Goal: Task Accomplishment & Management: Manage account settings

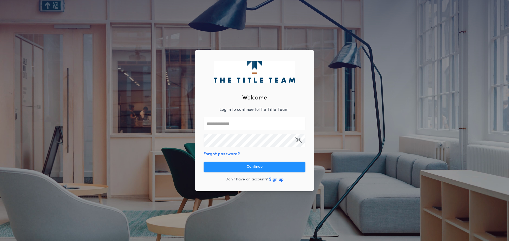
click at [225, 127] on input "text" at bounding box center [255, 123] width 102 height 13
type input "**********"
click at [307, 154] on div "**********" at bounding box center [254, 121] width 119 height 142
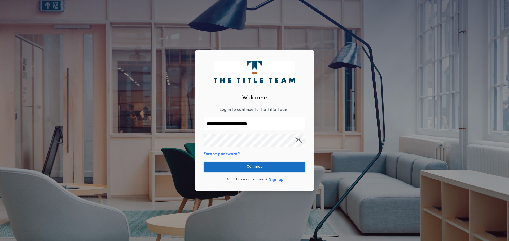
click at [264, 168] on button "Continue" at bounding box center [255, 167] width 102 height 11
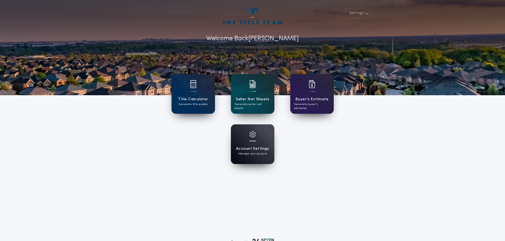
click at [249, 143] on div at bounding box center [252, 137] width 6 height 13
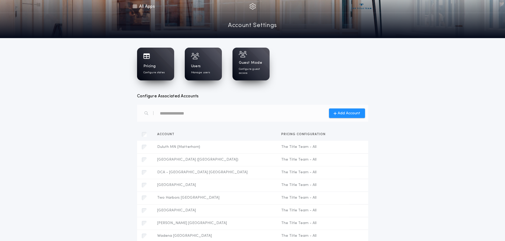
click at [151, 68] on h1 "Pricing" at bounding box center [149, 66] width 12 height 5
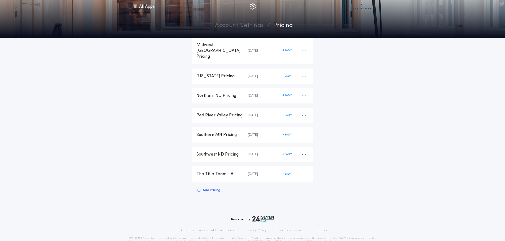
scroll to position [107, 0]
click at [214, 171] on div "The Title Team - All" at bounding box center [221, 174] width 51 height 6
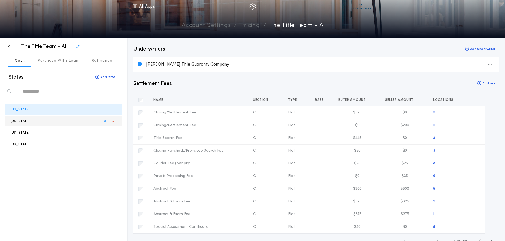
drag, startPoint x: 20, startPoint y: 133, endPoint x: 45, endPoint y: 125, distance: 25.8
click at [20, 132] on p "[US_STATE]" at bounding box center [20, 132] width 19 height 5
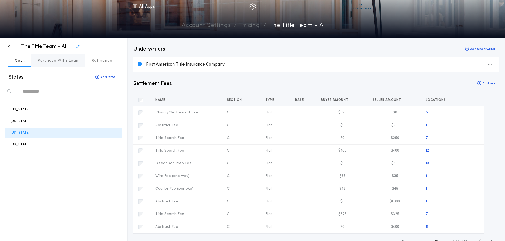
click at [48, 61] on p "Purchase With Loan" at bounding box center [58, 60] width 41 height 5
click at [19, 62] on p "Cash" at bounding box center [20, 60] width 10 height 5
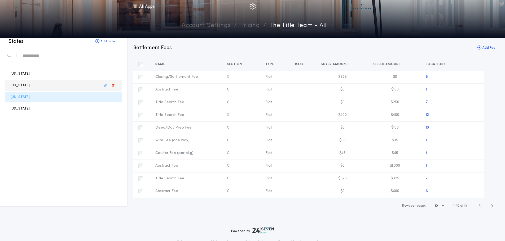
scroll to position [27, 0]
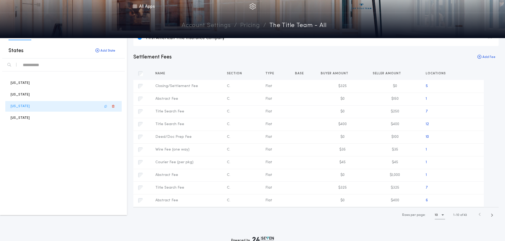
click at [21, 107] on p "[US_STATE]" at bounding box center [20, 106] width 19 height 5
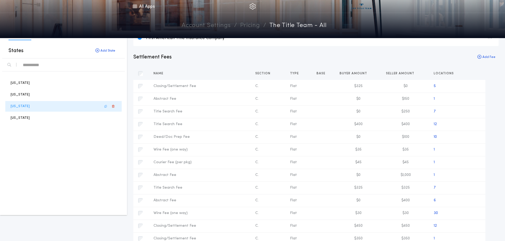
click at [21, 107] on p "[US_STATE]" at bounding box center [20, 106] width 19 height 5
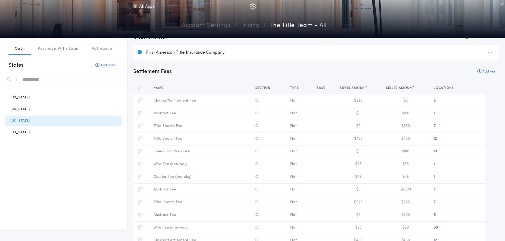
scroll to position [0, 0]
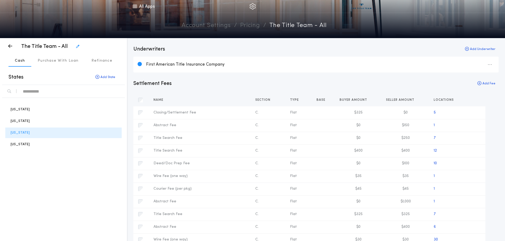
click at [42, 48] on p "The Title Team - All" at bounding box center [44, 46] width 46 height 7
click at [77, 47] on icon "button" at bounding box center [77, 47] width 3 height 0
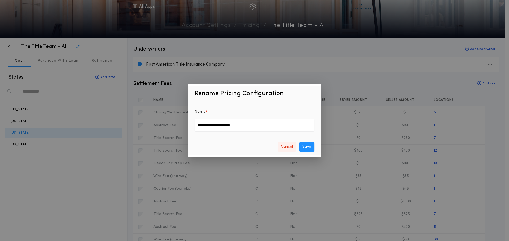
click at [289, 147] on button "Cancel" at bounding box center [287, 147] width 19 height 10
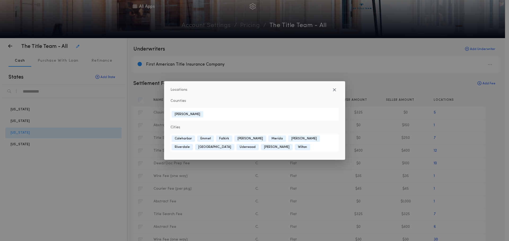
drag, startPoint x: 105, startPoint y: 196, endPoint x: 114, endPoint y: 195, distance: 9.6
click at [104, 196] on div "Locations Counties [GEOGRAPHIC_DATA] Cities [GEOGRAPHIC_DATA] [GEOGRAPHIC_DATA]…" at bounding box center [254, 120] width 509 height 241
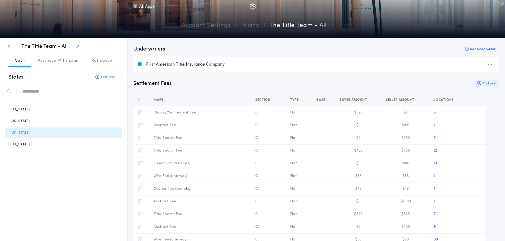
click at [486, 83] on button "Add Fee" at bounding box center [486, 83] width 24 height 7
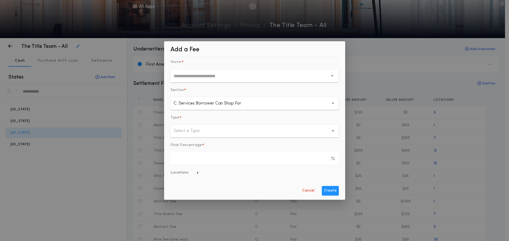
click at [200, 77] on input "text" at bounding box center [251, 76] width 155 height 13
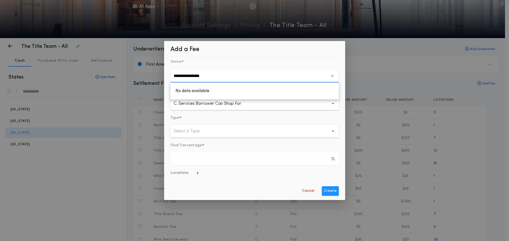
type input "**********"
click at [190, 131] on p "Select a Type" at bounding box center [191, 131] width 34 height 6
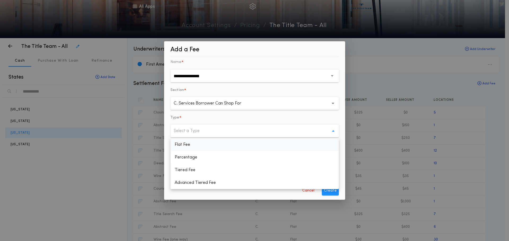
click at [185, 146] on p "Flat Fee" at bounding box center [254, 145] width 168 height 13
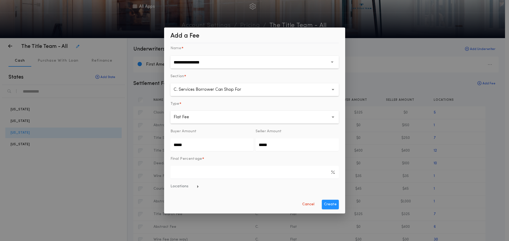
click at [190, 186] on span "Locations" at bounding box center [184, 186] width 29 height 5
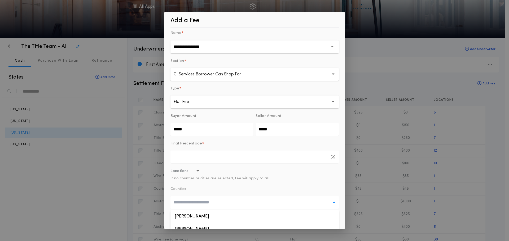
click at [189, 202] on input "text" at bounding box center [253, 203] width 159 height 6
type input "*"
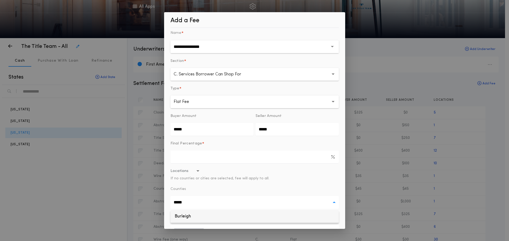
type input "*****"
click at [189, 219] on button "Burleigh" at bounding box center [254, 216] width 168 height 13
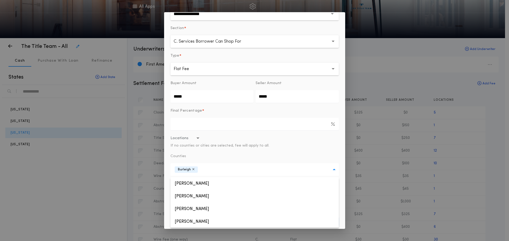
scroll to position [34, 0]
click at [311, 146] on button "Locations If no counties or cities are selected, fee will apply to all." at bounding box center [254, 141] width 168 height 13
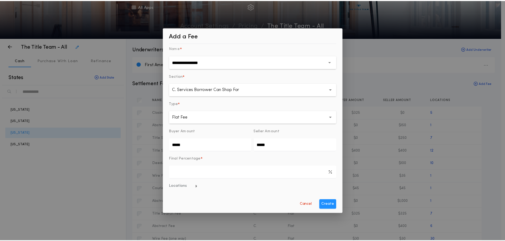
scroll to position [0, 0]
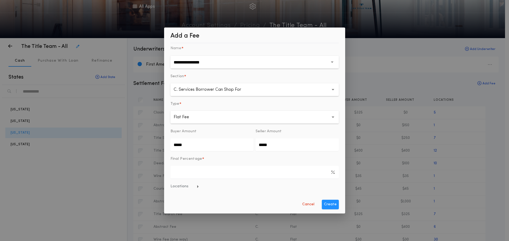
drag, startPoint x: 199, startPoint y: 145, endPoint x: 181, endPoint y: 149, distance: 19.0
click at [135, 151] on div "**********" at bounding box center [254, 120] width 509 height 241
type input "*******"
click at [324, 205] on button "Create" at bounding box center [330, 205] width 17 height 10
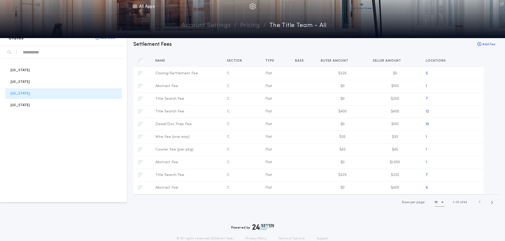
scroll to position [27, 0]
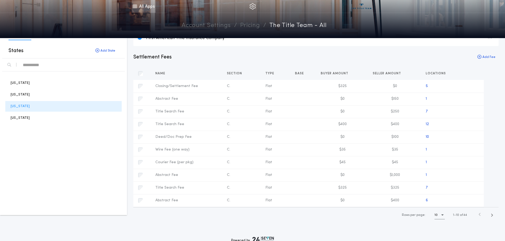
click at [144, 9] on link "All Apps" at bounding box center [144, 6] width 24 height 13
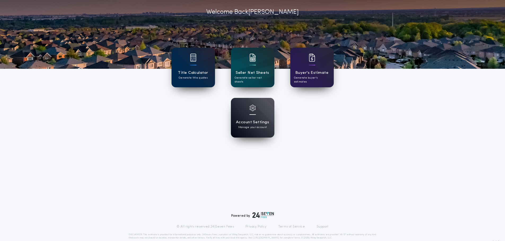
click at [196, 68] on div "Title Calculator Generate title quotes" at bounding box center [192, 68] width 43 height 40
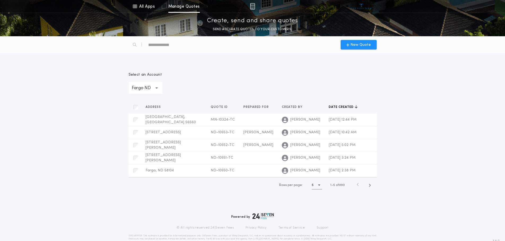
click at [147, 89] on p "Fargo ND" at bounding box center [146, 88] width 28 height 6
click at [140, 51] on p "Bismarck ND" at bounding box center [146, 44] width 34 height 13
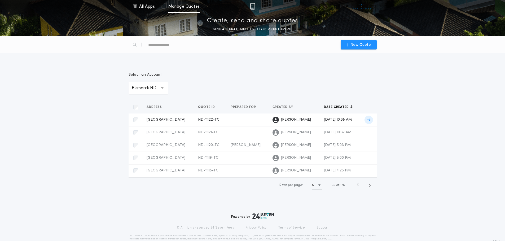
click at [159, 120] on span "[GEOGRAPHIC_DATA]" at bounding box center [166, 120] width 39 height 4
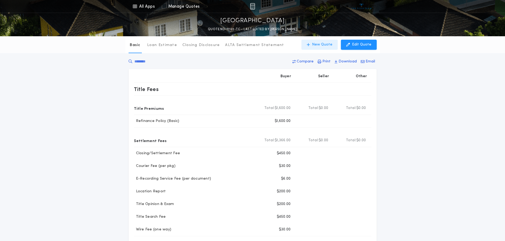
click at [316, 44] on p "New Quote" at bounding box center [322, 44] width 20 height 5
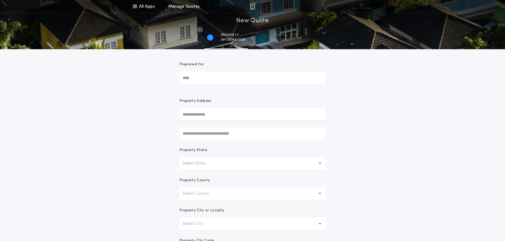
click at [188, 77] on input "Prepared For" at bounding box center [252, 78] width 146 height 13
type input "*"
type input "******"
drag, startPoint x: 467, startPoint y: 112, endPoint x: 448, endPoint y: 114, distance: 18.7
click at [448, 114] on div "All Apps Title Calculator Seller Net Sheets Buyer's Estimate Account Settings M…" at bounding box center [252, 151] width 505 height 303
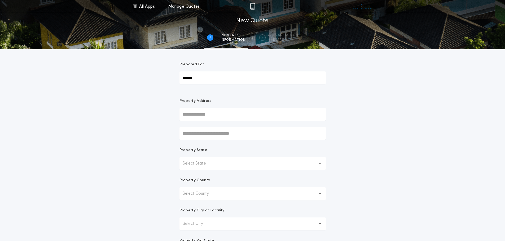
click at [202, 162] on p "Select State" at bounding box center [199, 164] width 32 height 6
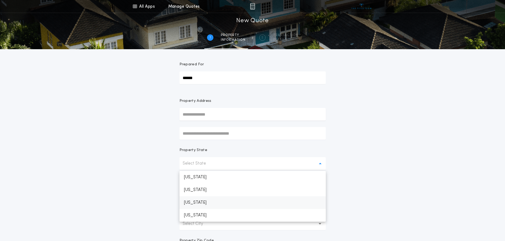
click at [196, 202] on p "[US_STATE]" at bounding box center [252, 203] width 146 height 13
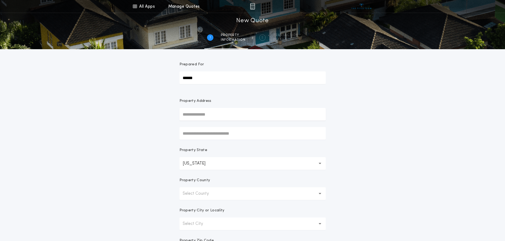
click at [200, 194] on p "Select County" at bounding box center [200, 194] width 35 height 6
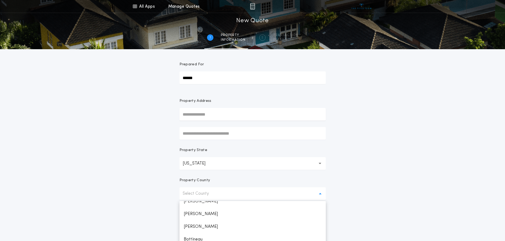
scroll to position [80, 0]
click at [194, 219] on p "Burleigh" at bounding box center [252, 217] width 146 height 13
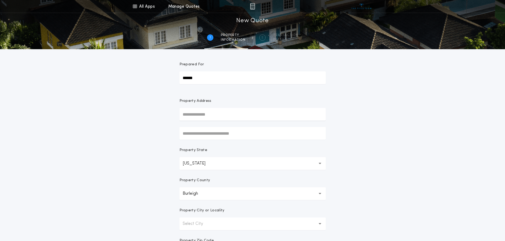
drag, startPoint x: 427, startPoint y: 165, endPoint x: 412, endPoint y: 160, distance: 15.6
click at [419, 162] on div "All Apps Title Calculator Seller Net Sheets Buyer's Estimate Account Settings M…" at bounding box center [252, 151] width 505 height 303
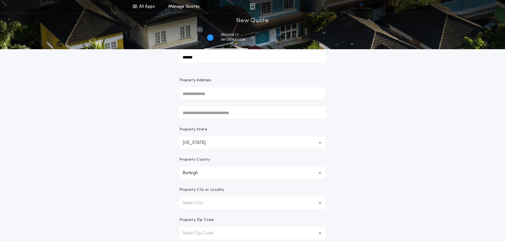
scroll to position [104, 0]
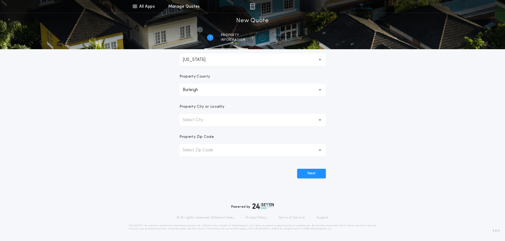
click at [208, 116] on button "Select City" at bounding box center [252, 120] width 146 height 13
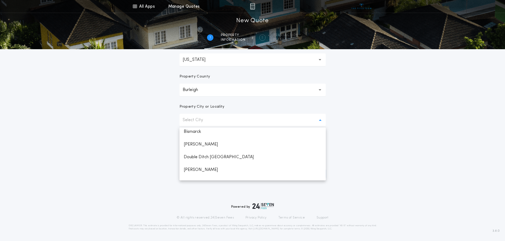
scroll to position [27, 0]
click at [198, 160] on p "Bismarck" at bounding box center [252, 158] width 146 height 13
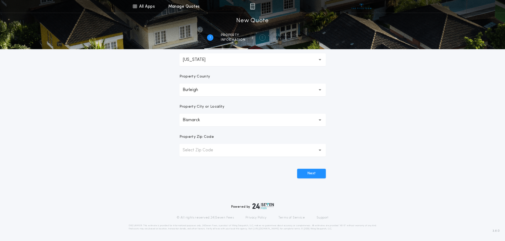
click at [236, 148] on button "Select Zip Code" at bounding box center [252, 150] width 146 height 13
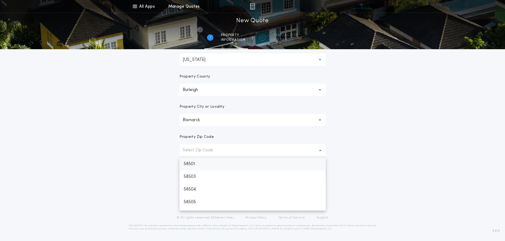
click at [195, 165] on p "58501" at bounding box center [252, 164] width 146 height 13
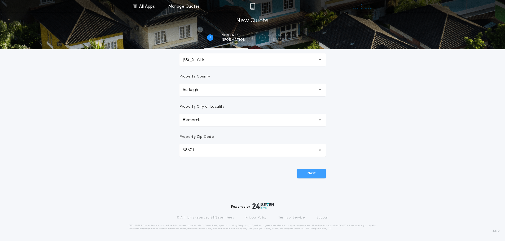
click at [305, 174] on button "Next" at bounding box center [311, 174] width 29 height 10
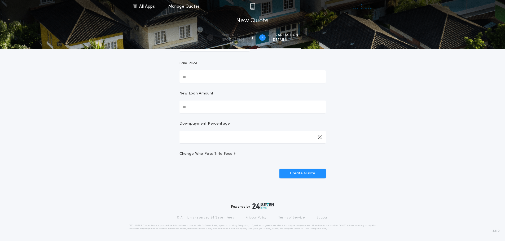
scroll to position [0, 0]
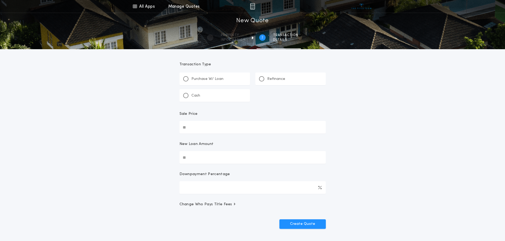
drag, startPoint x: 186, startPoint y: 97, endPoint x: 186, endPoint y: 111, distance: 14.3
click at [186, 97] on div at bounding box center [185, 95] width 5 height 5
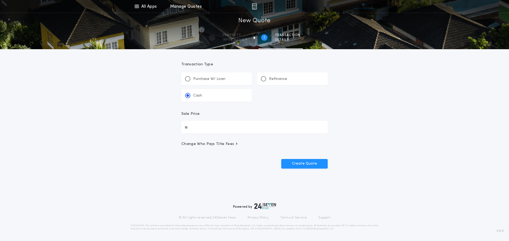
click at [199, 127] on input "Sale Price" at bounding box center [254, 127] width 146 height 13
type input "********"
click at [221, 144] on span "Change Who Pays Title Fees" at bounding box center [209, 144] width 57 height 5
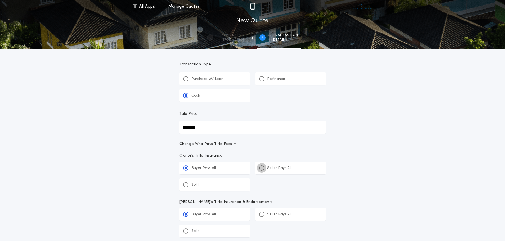
click at [262, 169] on div at bounding box center [261, 168] width 3 height 3
click at [0, 0] on input "*****" at bounding box center [0, 0] width 0 height 0
drag, startPoint x: 184, startPoint y: 168, endPoint x: 193, endPoint y: 165, distance: 9.3
click at [186, 167] on div at bounding box center [185, 168] width 3 height 3
click at [0, 0] on input "******" at bounding box center [0, 0] width 0 height 0
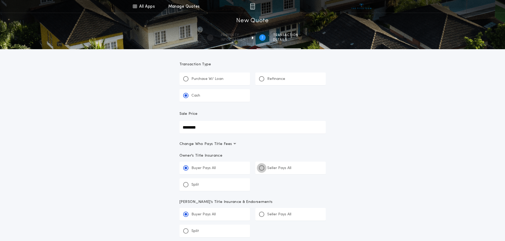
click at [263, 169] on div at bounding box center [261, 168] width 5 height 5
click at [0, 0] on input "*****" at bounding box center [0, 0] width 0 height 0
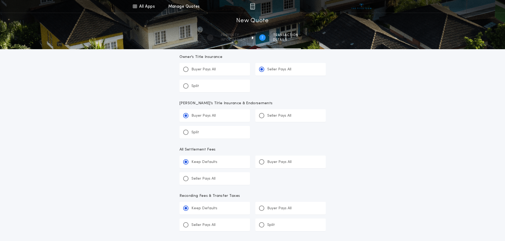
scroll to position [106, 0]
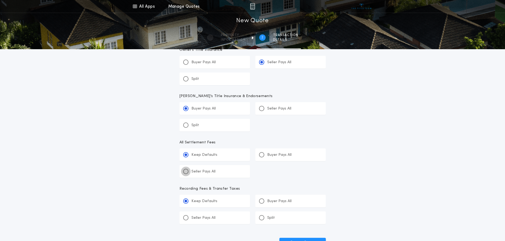
click at [186, 170] on div at bounding box center [185, 171] width 3 height 3
click at [0, 0] on input "*******" at bounding box center [0, 0] width 0 height 0
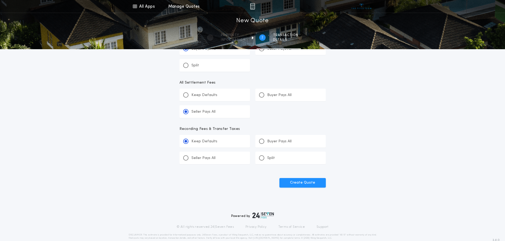
scroll to position [175, 0]
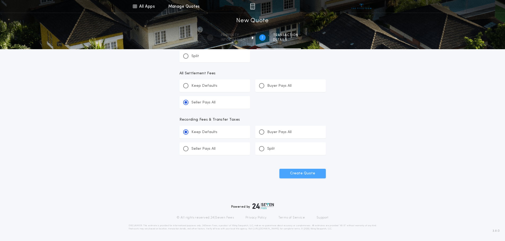
click at [311, 173] on button "Create Quote" at bounding box center [302, 174] width 46 height 10
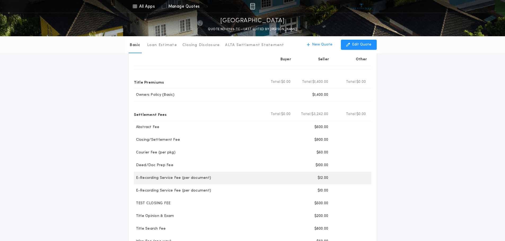
scroll to position [27, 0]
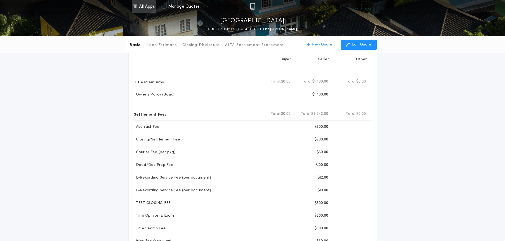
click at [145, 6] on link "All Apps" at bounding box center [144, 6] width 24 height 13
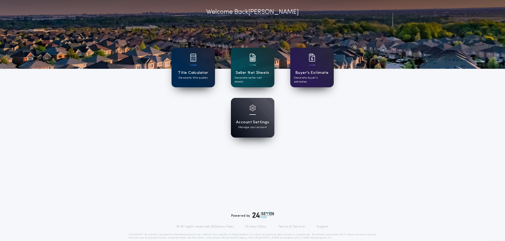
click at [179, 67] on div "Title Calculator Generate title quotes" at bounding box center [192, 68] width 43 height 40
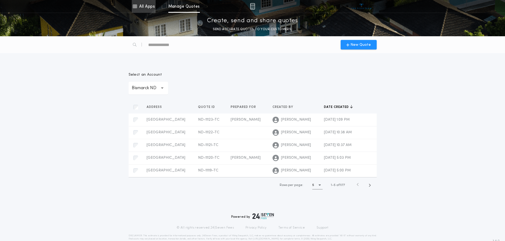
click at [145, 5] on link "All Apps" at bounding box center [144, 6] width 24 height 13
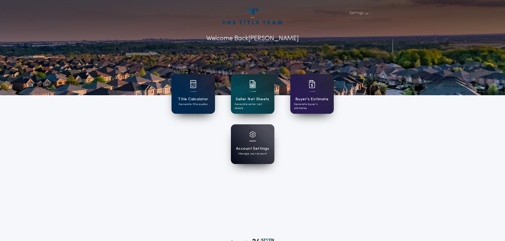
click at [196, 94] on div "Title Calculator Generate title quotes" at bounding box center [192, 94] width 43 height 40
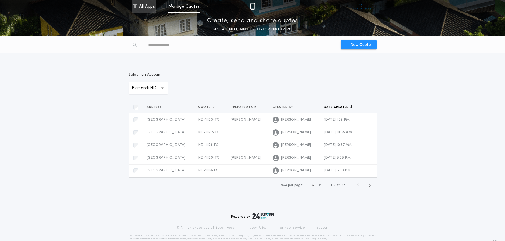
click at [146, 7] on link "All Apps" at bounding box center [144, 6] width 24 height 13
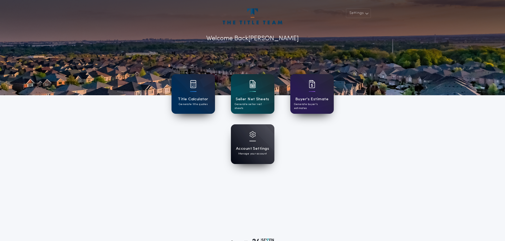
click at [256, 149] on h1 "Account Settings" at bounding box center [252, 149] width 33 height 6
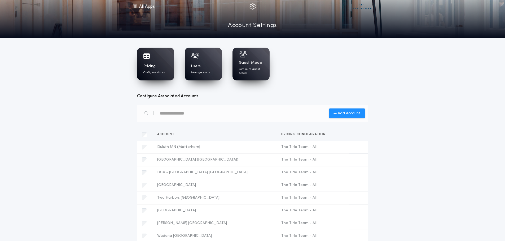
click at [155, 64] on h1 "Pricing" at bounding box center [149, 66] width 12 height 5
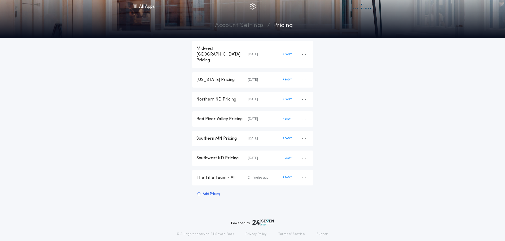
scroll to position [107, 0]
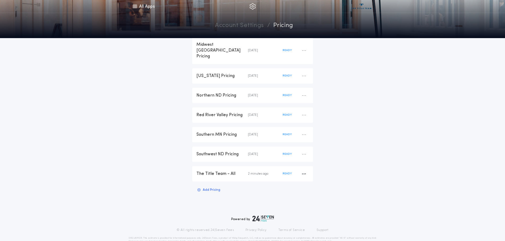
click at [215, 171] on div "The Title Team - All" at bounding box center [221, 174] width 51 height 6
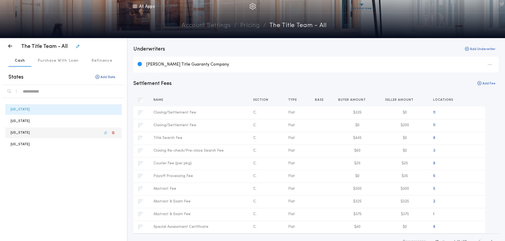
drag, startPoint x: 24, startPoint y: 133, endPoint x: 20, endPoint y: 133, distance: 4.5
click at [23, 133] on p "[US_STATE]" at bounding box center [20, 132] width 19 height 5
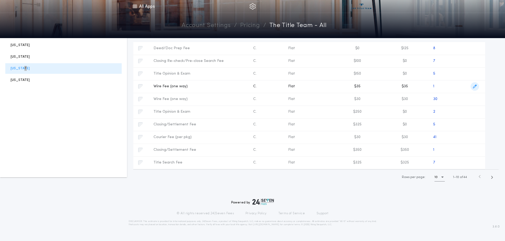
scroll to position [65, 0]
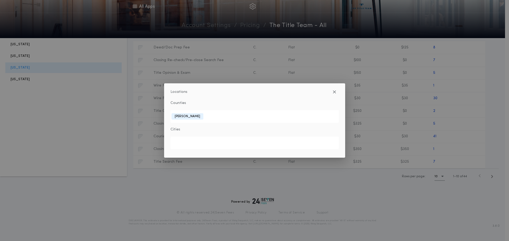
drag, startPoint x: 463, startPoint y: 218, endPoint x: 444, endPoint y: 203, distance: 23.6
click at [450, 211] on div "Locations Counties [PERSON_NAME] Cities" at bounding box center [254, 120] width 509 height 241
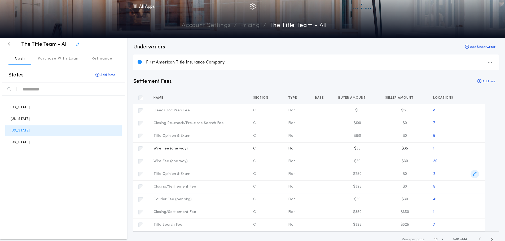
scroll to position [0, 0]
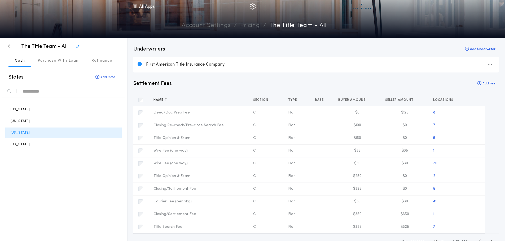
click at [166, 100] on icon "button" at bounding box center [165, 100] width 3 height 4
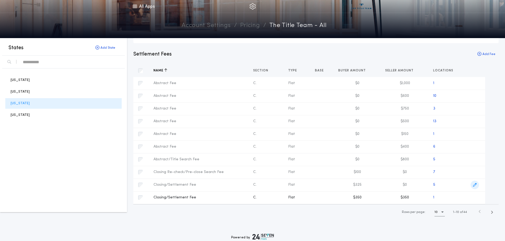
scroll to position [65, 0]
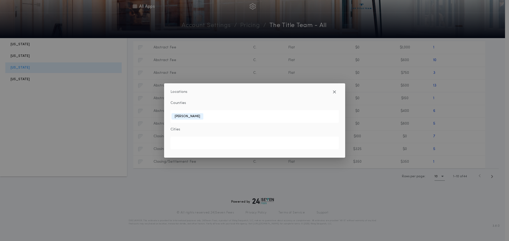
click at [491, 177] on div "Locations Counties [PERSON_NAME] Cities" at bounding box center [254, 120] width 509 height 241
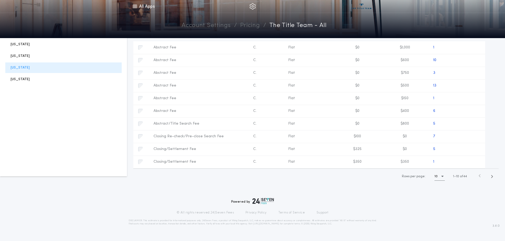
click at [491, 177] on icon "button" at bounding box center [492, 177] width 2 height 4
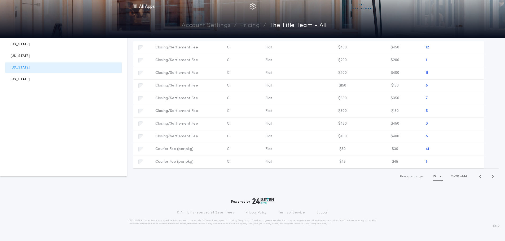
click at [491, 177] on icon "button" at bounding box center [492, 177] width 2 height 4
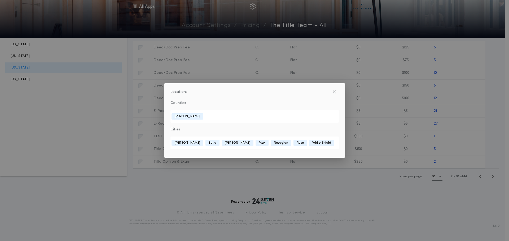
click at [203, 217] on div "Locations Counties [GEOGRAPHIC_DATA] Cities Benedict [GEOGRAPHIC_DATA] [GEOGRAP…" at bounding box center [254, 120] width 509 height 241
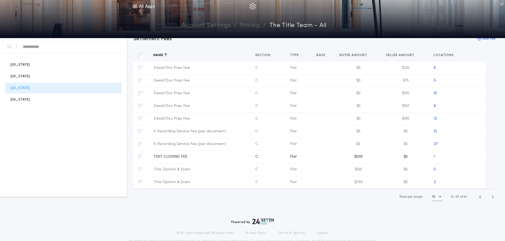
scroll to position [39, 0]
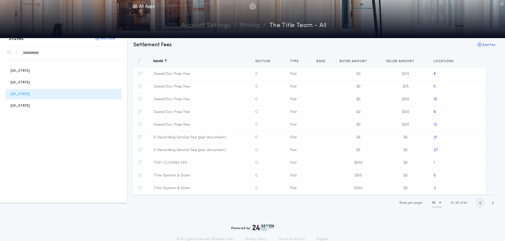
click at [480, 203] on icon "button" at bounding box center [480, 203] width 2 height 4
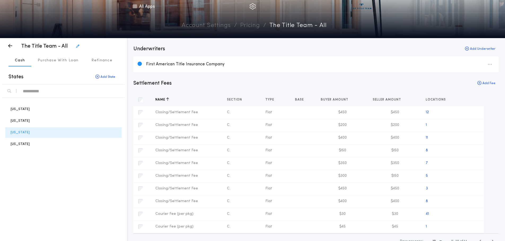
scroll to position [0, 0]
click at [143, 6] on link "All Apps" at bounding box center [144, 6] width 24 height 13
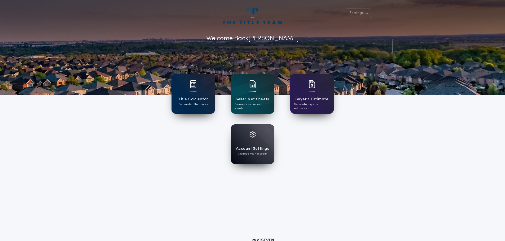
click at [189, 101] on h1 "Title Calculator" at bounding box center [193, 99] width 30 height 6
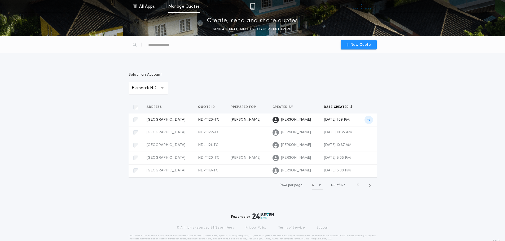
click at [202, 121] on span "ND-11123-TC" at bounding box center [208, 120] width 21 height 4
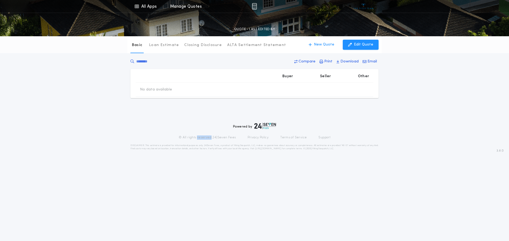
click at [202, 121] on div "Powered by © All rights reserved. 24|Seven Fees Privacy Policy Terms of Service…" at bounding box center [254, 137] width 503 height 36
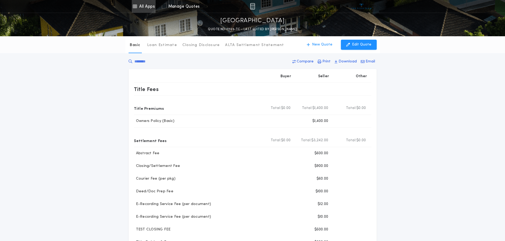
click at [145, 8] on link "All Apps" at bounding box center [144, 6] width 24 height 13
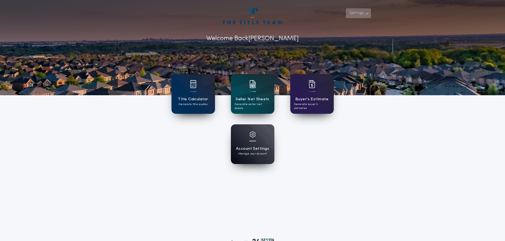
click at [358, 13] on button "Settings" at bounding box center [358, 13] width 25 height 10
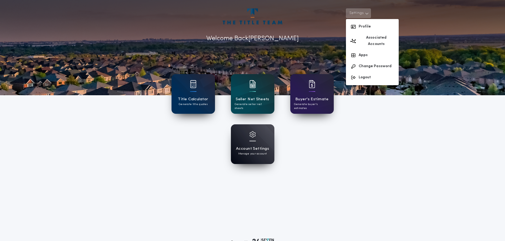
click at [256, 138] on div "Account Settings Manage your account" at bounding box center [252, 145] width 43 height 40
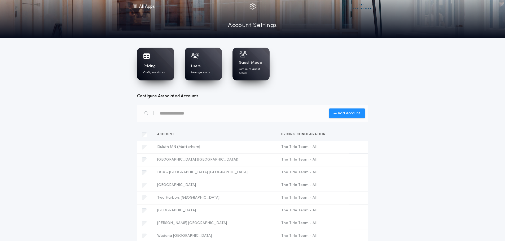
click at [151, 64] on h1 "Pricing" at bounding box center [149, 66] width 12 height 5
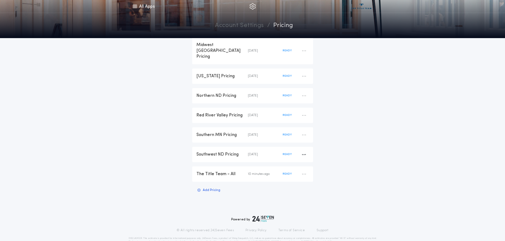
scroll to position [107, 0]
click at [207, 171] on div "The Title Team - All" at bounding box center [221, 174] width 51 height 6
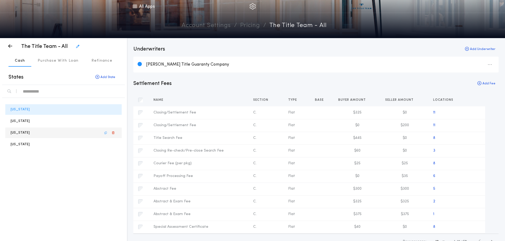
click at [16, 132] on p "[US_STATE]" at bounding box center [20, 132] width 19 height 5
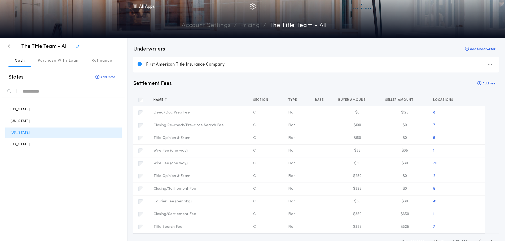
click at [186, 102] on div "Name" at bounding box center [199, 100] width 100 height 13
click at [165, 101] on icon "button" at bounding box center [165, 100] width 3 height 4
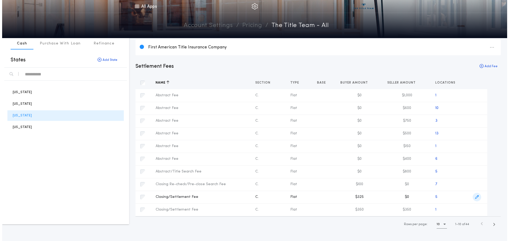
scroll to position [27, 0]
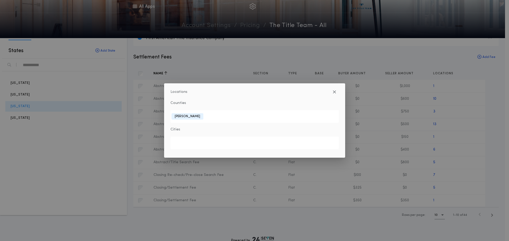
click at [492, 215] on div "Locations Counties [PERSON_NAME] Cities" at bounding box center [254, 120] width 509 height 241
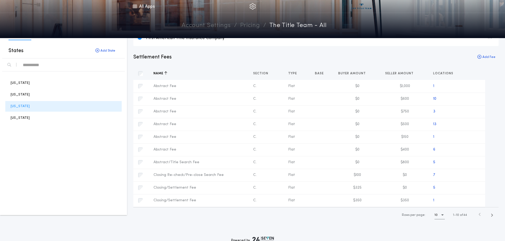
click at [492, 215] on icon "button" at bounding box center [492, 216] width 2 height 4
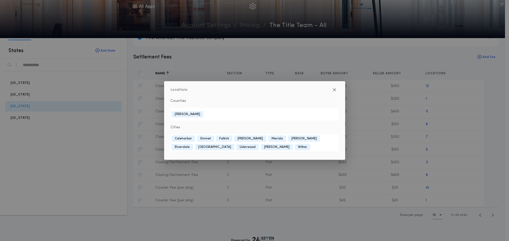
click at [460, 86] on div "Locations Counties [GEOGRAPHIC_DATA] Cities [GEOGRAPHIC_DATA] [GEOGRAPHIC_DATA]…" at bounding box center [254, 120] width 509 height 241
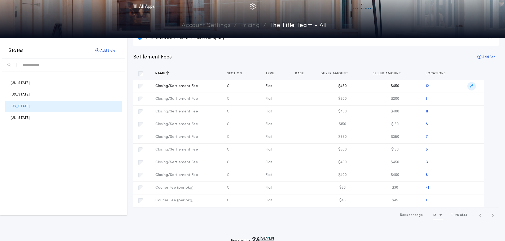
click at [470, 87] on icon "button" at bounding box center [472, 87] width 4 height 4
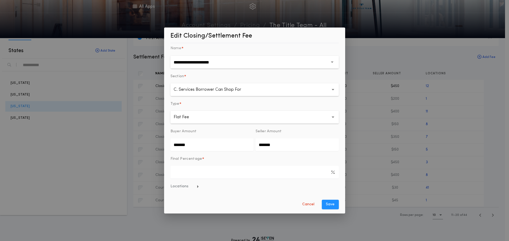
drag, startPoint x: 289, startPoint y: 148, endPoint x: 225, endPoint y: 152, distance: 64.2
click at [226, 152] on form "**********" at bounding box center [254, 127] width 168 height 164
type input "*****"
click at [324, 204] on button "Save" at bounding box center [330, 205] width 17 height 10
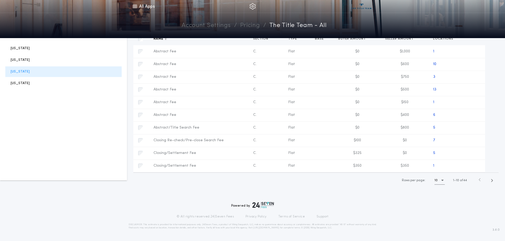
scroll to position [65, 0]
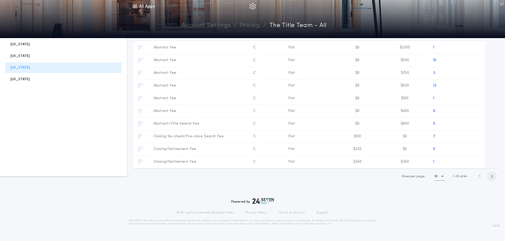
click at [492, 176] on icon "button" at bounding box center [492, 177] width 2 height 4
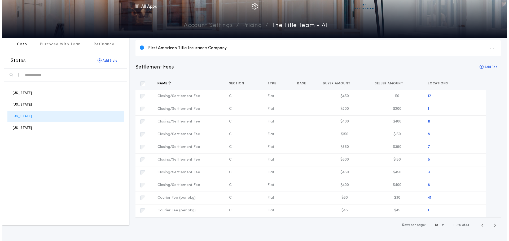
scroll to position [12, 0]
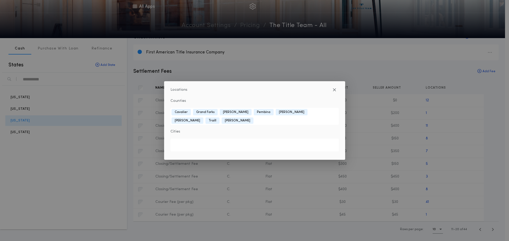
drag, startPoint x: 463, startPoint y: 131, endPoint x: 468, endPoint y: 131, distance: 5.0
click at [464, 131] on div "Locations Counties [GEOGRAPHIC_DATA] [GEOGRAPHIC_DATA] [GEOGRAPHIC_DATA] [GEOGR…" at bounding box center [254, 120] width 509 height 241
click at [464, 150] on div "Locations Counties [GEOGRAPHIC_DATA][PERSON_NAME] [PERSON_NAME] [GEOGRAPHIC_DAT…" at bounding box center [254, 120] width 509 height 241
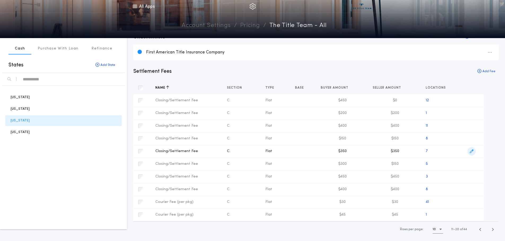
click at [471, 150] on icon "button" at bounding box center [472, 152] width 4 height 4
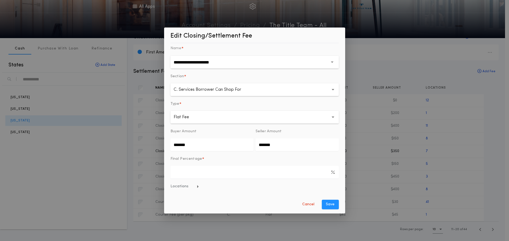
drag, startPoint x: 284, startPoint y: 147, endPoint x: 231, endPoint y: 151, distance: 53.2
click at [237, 149] on div "Buyer Amount ******* Seller Amount *******" at bounding box center [254, 140] width 168 height 22
type input "*****"
click at [329, 204] on button "Save" at bounding box center [330, 205] width 17 height 10
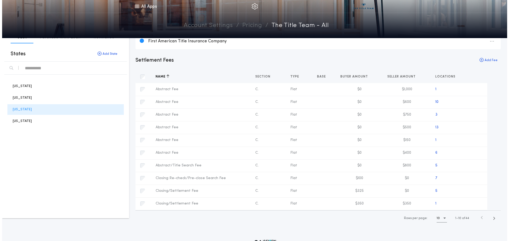
scroll to position [65, 0]
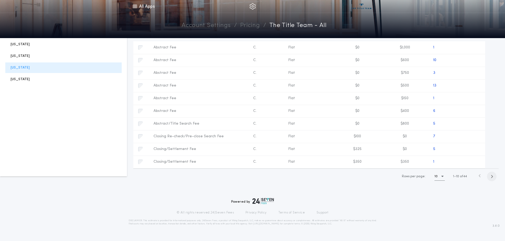
click at [491, 176] on icon "button" at bounding box center [492, 177] width 2 height 4
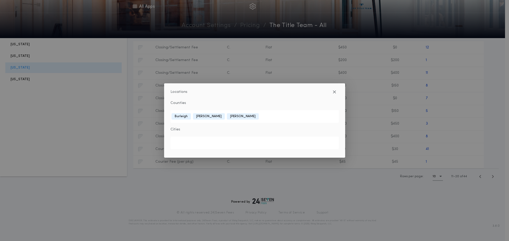
click at [460, 124] on div "Locations Counties [GEOGRAPHIC_DATA][PERSON_NAME][GEOGRAPHIC_DATA] Cities" at bounding box center [254, 120] width 509 height 241
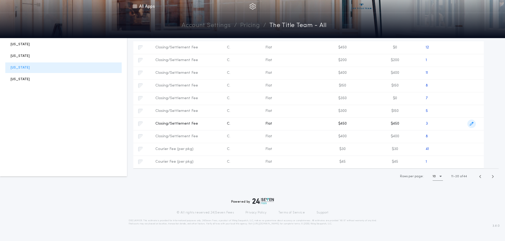
click at [470, 124] on icon "button" at bounding box center [472, 124] width 4 height 4
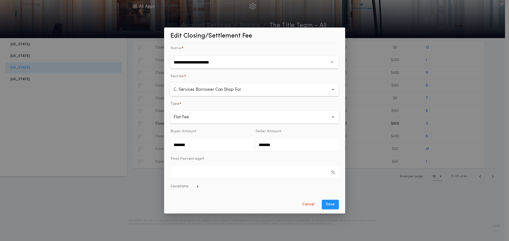
drag, startPoint x: 278, startPoint y: 148, endPoint x: 227, endPoint y: 151, distance: 50.4
click at [227, 151] on div "Buyer Amount ******* Seller Amount *******" at bounding box center [254, 140] width 168 height 22
type input "*****"
click at [330, 204] on button "Save" at bounding box center [330, 205] width 17 height 10
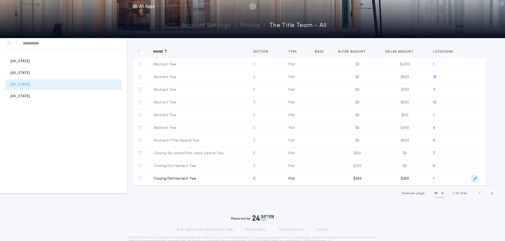
scroll to position [53, 0]
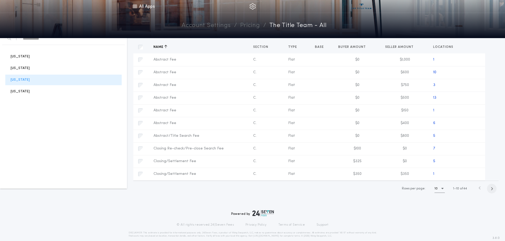
click at [492, 189] on icon "button" at bounding box center [492, 189] width 2 height 4
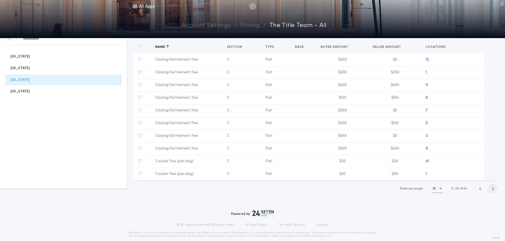
click at [492, 189] on icon "button" at bounding box center [492, 189] width 2 height 4
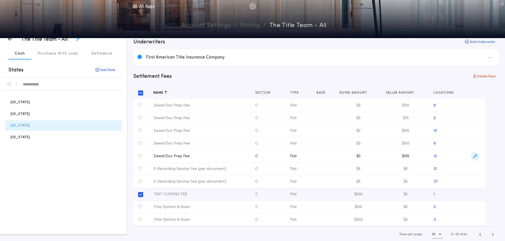
scroll to position [0, 0]
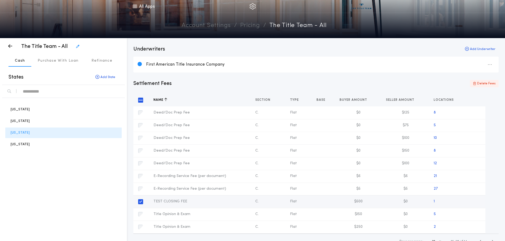
click at [484, 84] on p "Delete Fees" at bounding box center [486, 83] width 18 height 5
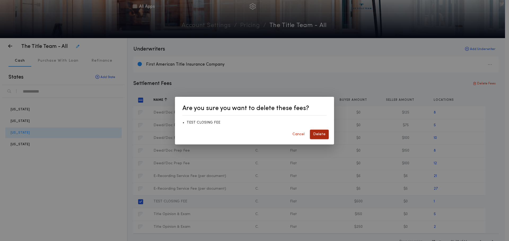
click at [320, 137] on button "Delete" at bounding box center [319, 135] width 19 height 10
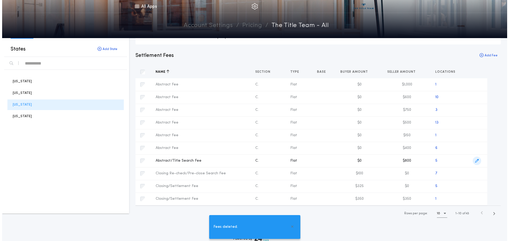
scroll to position [53, 0]
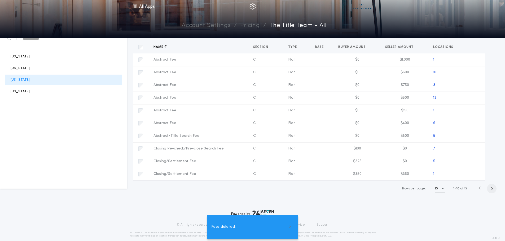
click at [491, 188] on icon "button" at bounding box center [492, 189] width 2 height 4
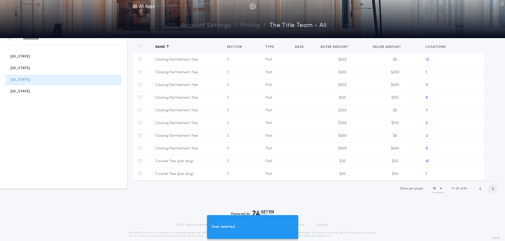
click at [491, 188] on icon "button" at bounding box center [492, 189] width 2 height 4
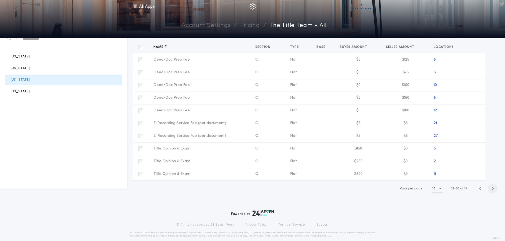
click at [491, 188] on icon "button" at bounding box center [492, 189] width 2 height 4
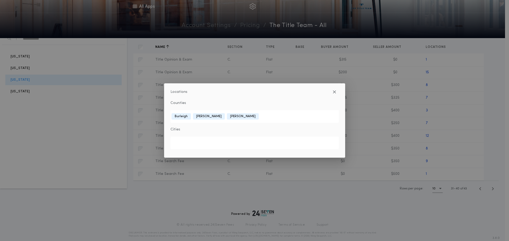
click at [462, 110] on div "Locations Counties [GEOGRAPHIC_DATA][PERSON_NAME][GEOGRAPHIC_DATA] Cities" at bounding box center [254, 120] width 509 height 241
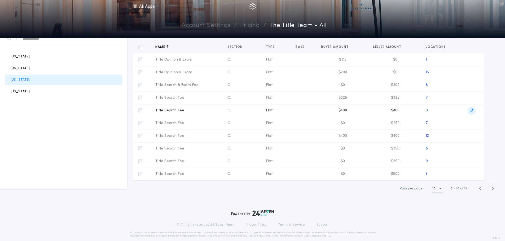
click at [470, 110] on icon "button" at bounding box center [472, 111] width 4 height 4
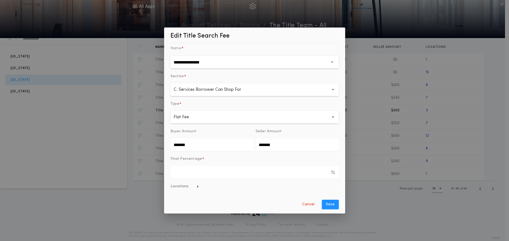
drag, startPoint x: 282, startPoint y: 147, endPoint x: 216, endPoint y: 156, distance: 66.3
click at [220, 153] on form "**********" at bounding box center [254, 127] width 168 height 164
type input "*****"
click at [331, 204] on button "Save" at bounding box center [330, 205] width 17 height 10
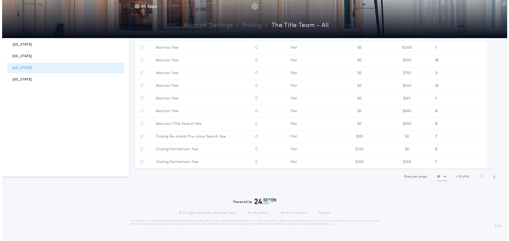
scroll to position [65, 0]
click at [492, 176] on icon "button" at bounding box center [492, 177] width 2 height 4
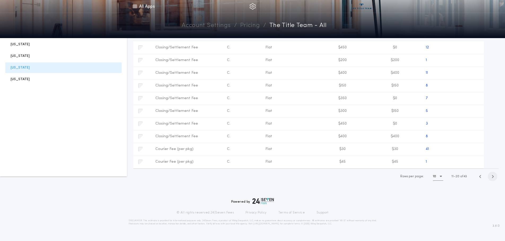
click at [492, 176] on icon "button" at bounding box center [492, 177] width 2 height 4
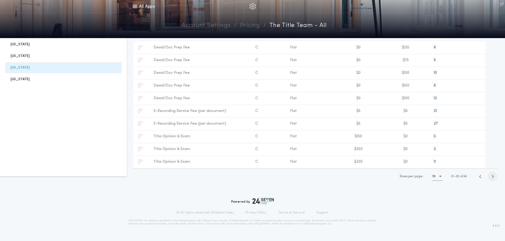
click at [492, 176] on icon "button" at bounding box center [492, 177] width 2 height 4
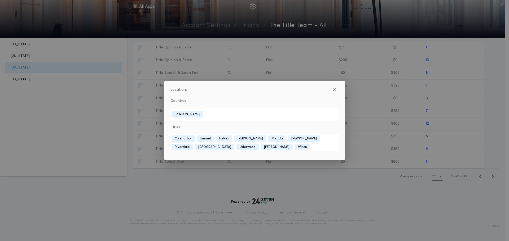
click at [464, 124] on div "Locations Counties [GEOGRAPHIC_DATA] Cities [GEOGRAPHIC_DATA] [GEOGRAPHIC_DATA]…" at bounding box center [254, 120] width 509 height 241
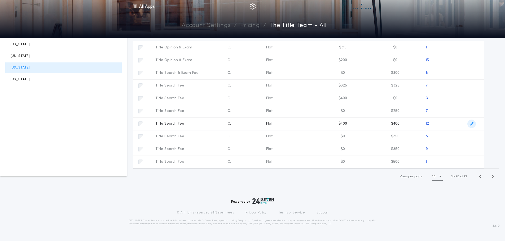
click at [471, 124] on icon "button" at bounding box center [472, 124] width 4 height 4
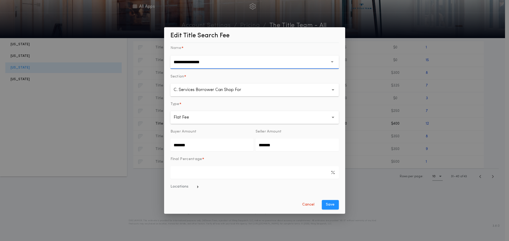
drag, startPoint x: 288, startPoint y: 149, endPoint x: 207, endPoint y: 156, distance: 81.4
click at [207, 156] on form "**********" at bounding box center [254, 127] width 168 height 165
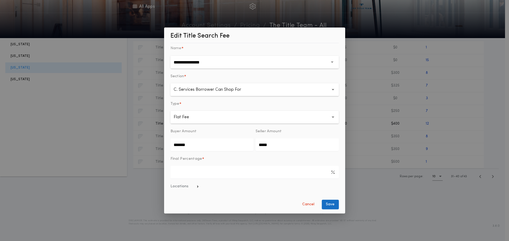
type input "*****"
click at [327, 204] on button "Save" at bounding box center [330, 205] width 17 height 10
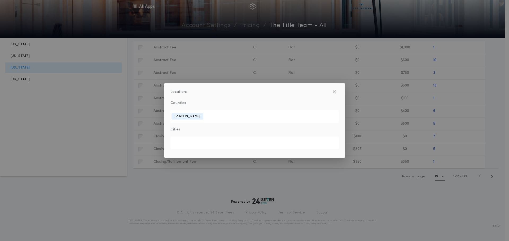
click at [493, 176] on div "Locations Counties [PERSON_NAME] Cities" at bounding box center [254, 120] width 509 height 241
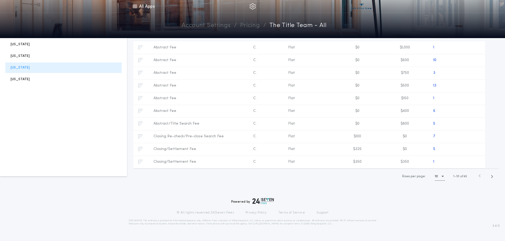
click at [493, 176] on icon "button" at bounding box center [492, 177] width 2 height 4
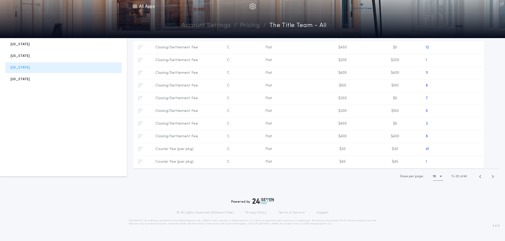
click at [493, 176] on icon "button" at bounding box center [492, 177] width 2 height 4
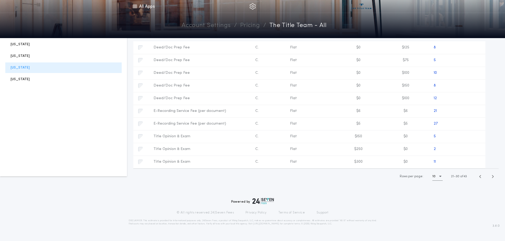
click at [493, 176] on icon "button" at bounding box center [492, 177] width 2 height 4
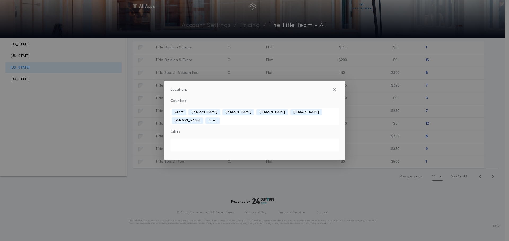
drag, startPoint x: 463, startPoint y: 86, endPoint x: 467, endPoint y: 86, distance: 3.4
click at [464, 86] on div "Locations Counties [GEOGRAPHIC_DATA][PERSON_NAME] [PERSON_NAME] [GEOGRAPHIC_DAT…" at bounding box center [254, 120] width 509 height 241
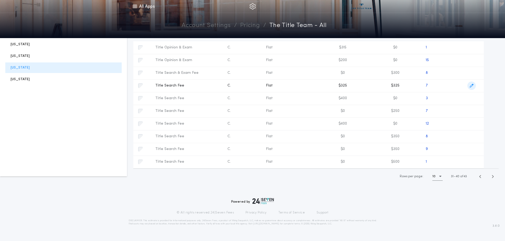
click at [470, 86] on icon "button" at bounding box center [472, 86] width 4 height 4
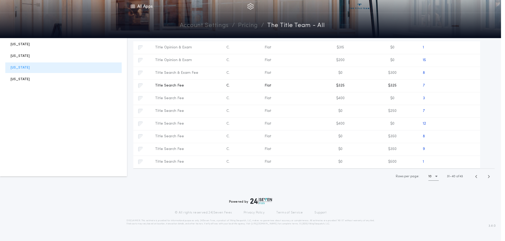
type input "*******"
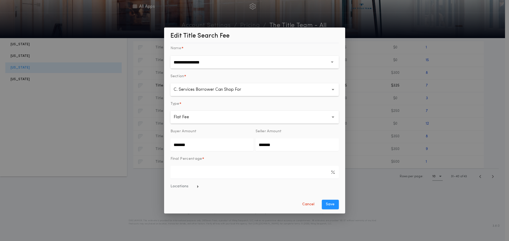
drag, startPoint x: 291, startPoint y: 146, endPoint x: 219, endPoint y: 150, distance: 72.0
click at [219, 150] on div "Buyer Amount ******* Seller Amount *******" at bounding box center [254, 140] width 168 height 22
type input "*****"
click at [327, 205] on button "Save" at bounding box center [330, 205] width 17 height 10
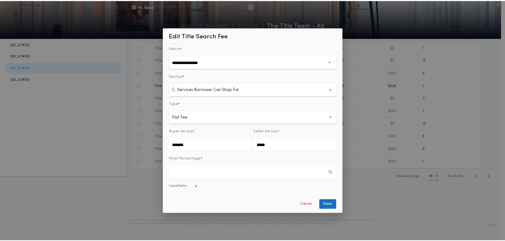
scroll to position [0, 0]
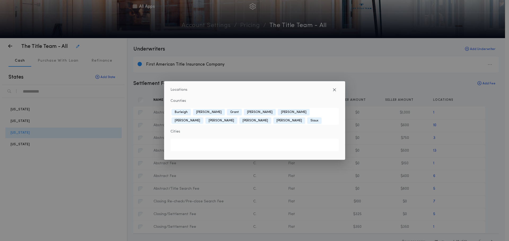
drag, startPoint x: 68, startPoint y: 175, endPoint x: 47, endPoint y: 175, distance: 20.9
click at [66, 175] on div "Locations Counties [GEOGRAPHIC_DATA][PERSON_NAME] [PERSON_NAME] [PERSON_NAME][G…" at bounding box center [254, 120] width 509 height 241
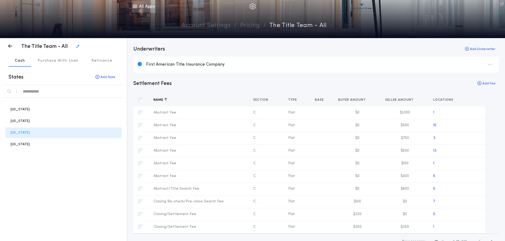
click at [142, 7] on link "All Apps" at bounding box center [144, 6] width 24 height 13
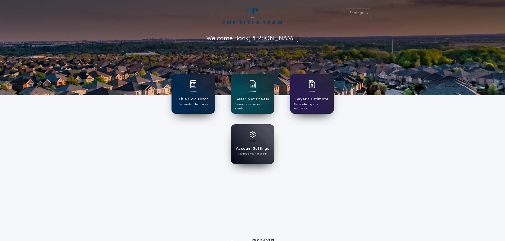
click at [190, 94] on div at bounding box center [193, 87] width 6 height 15
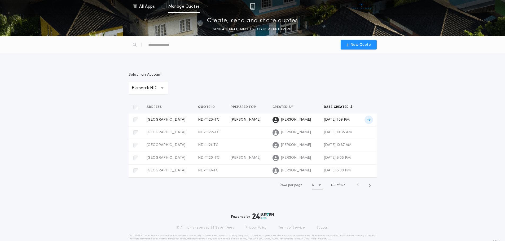
click at [206, 118] on span "ND-11123-TC" at bounding box center [208, 120] width 21 height 4
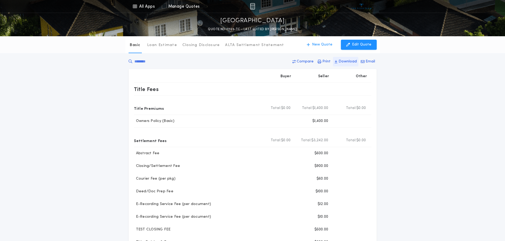
drag, startPoint x: 345, startPoint y: 62, endPoint x: 347, endPoint y: 63, distance: 2.9
click at [345, 62] on p "Download" at bounding box center [347, 61] width 18 height 5
click at [143, 7] on link "All Apps" at bounding box center [144, 6] width 24 height 13
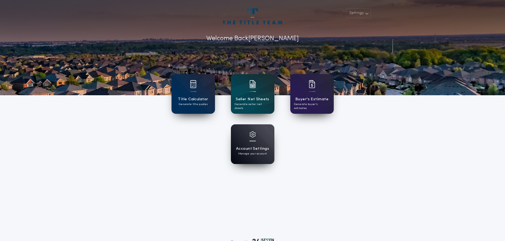
click at [255, 140] on div at bounding box center [252, 137] width 6 height 13
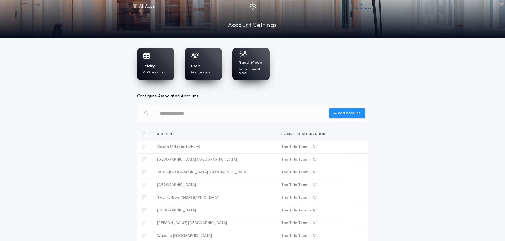
click at [159, 68] on div "Pricing Configure states" at bounding box center [155, 69] width 24 height 11
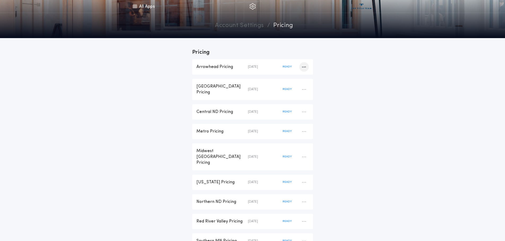
click at [306, 68] on div "button" at bounding box center [304, 67] width 10 height 10
click at [311, 90] on button "Delete Pricing" at bounding box center [318, 95] width 38 height 11
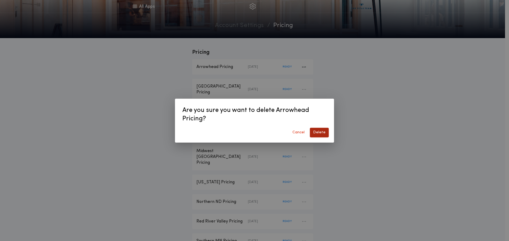
click at [324, 133] on button "Delete" at bounding box center [319, 133] width 19 height 10
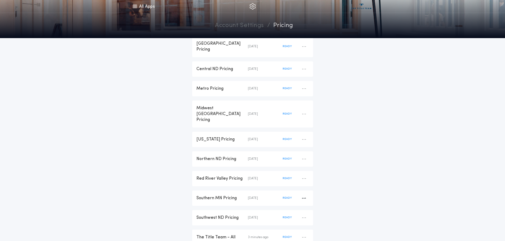
scroll to position [53, 0]
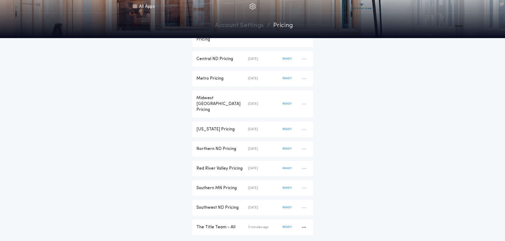
click at [214, 225] on div "The Title Team - All" at bounding box center [221, 228] width 51 height 6
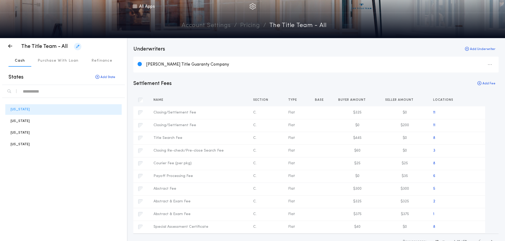
click at [75, 47] on div "button" at bounding box center [77, 46] width 7 height 7
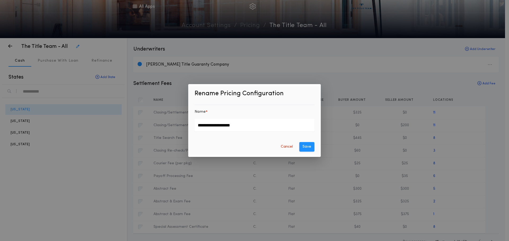
drag, startPoint x: 287, startPoint y: 148, endPoint x: 205, endPoint y: 124, distance: 86.0
click at [285, 146] on button "Cancel" at bounding box center [287, 147] width 19 height 10
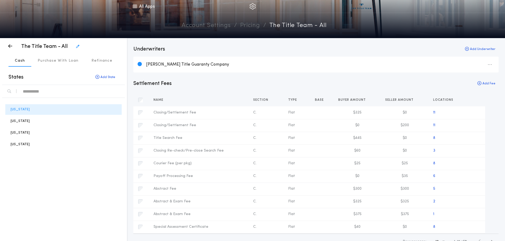
click at [37, 47] on p "The Title Team - All" at bounding box center [44, 46] width 46 height 7
click at [10, 46] on icon "button" at bounding box center [10, 46] width 4 height 0
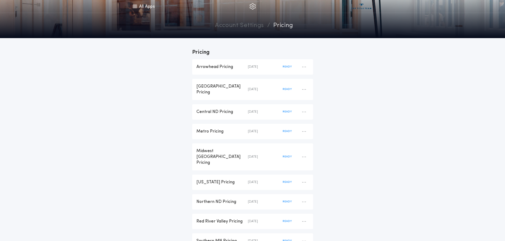
click at [250, 27] on link "Account Settings" at bounding box center [239, 25] width 49 height 9
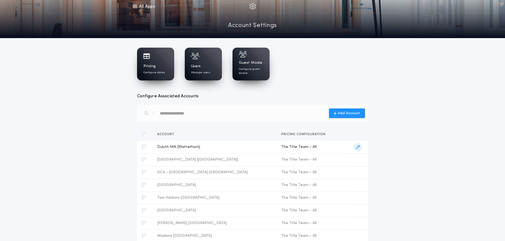
click at [356, 146] on icon "button" at bounding box center [358, 148] width 4 height 4
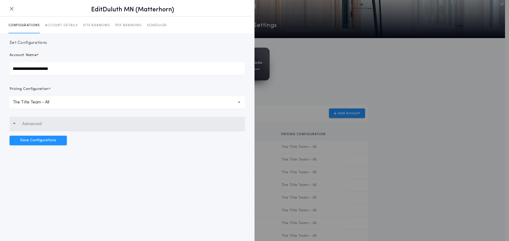
click at [16, 125] on button "Advanced" at bounding box center [127, 124] width 235 height 15
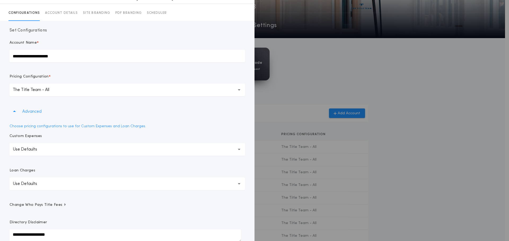
scroll to position [39, 0]
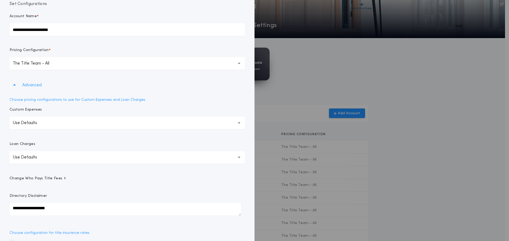
click at [41, 159] on p "Use Defaults" at bounding box center [29, 158] width 33 height 6
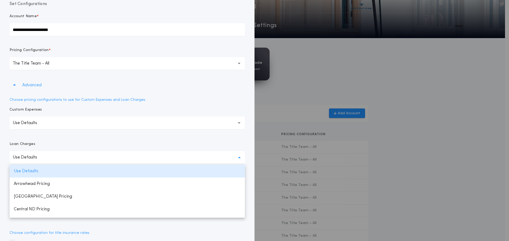
click at [67, 146] on div "Loan Charges" at bounding box center [127, 147] width 235 height 10
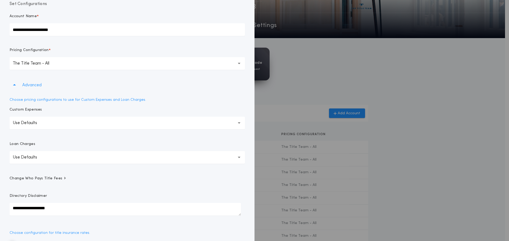
click at [33, 122] on p "Use Defaults" at bounding box center [29, 123] width 33 height 6
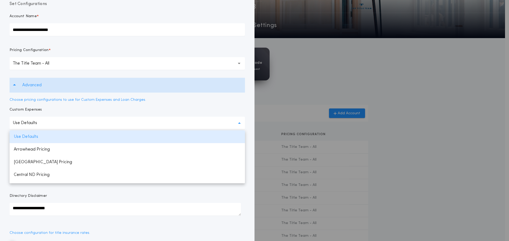
click at [164, 86] on button "Advanced" at bounding box center [127, 85] width 235 height 15
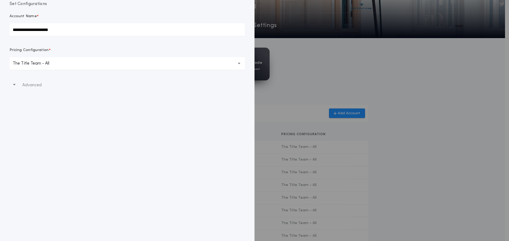
scroll to position [0, 0]
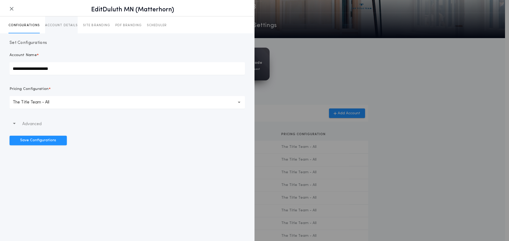
click at [69, 25] on p "ACCOUNT DETAILS" at bounding box center [61, 25] width 33 height 4
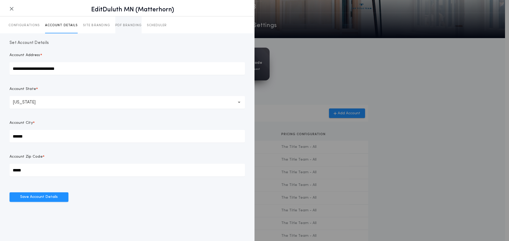
click at [131, 27] on p "PDF BRANDING" at bounding box center [128, 25] width 26 height 4
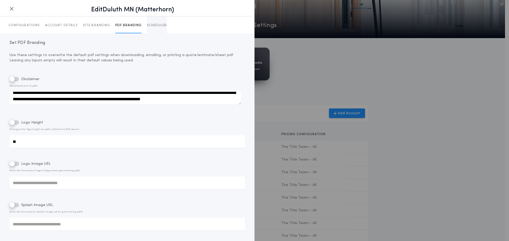
click at [161, 26] on p "SCHEDULER" at bounding box center [157, 25] width 20 height 4
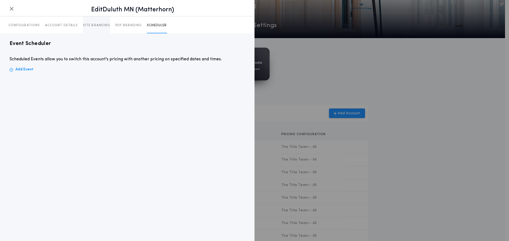
click at [96, 25] on p "SITE BRANDING" at bounding box center [96, 25] width 27 height 4
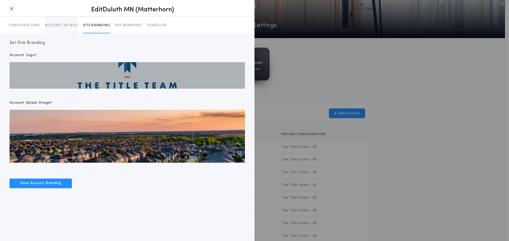
click at [70, 26] on p "ACCOUNT DETAILS" at bounding box center [61, 25] width 33 height 4
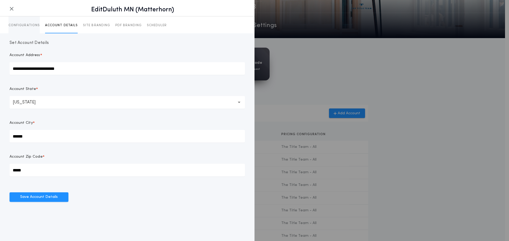
click at [26, 25] on p "CONFIGURATIONS" at bounding box center [23, 25] width 31 height 4
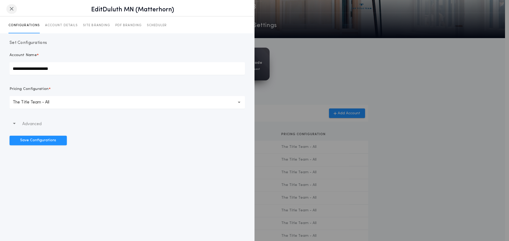
click at [12, 9] on icon "button" at bounding box center [12, 9] width 4 height 0
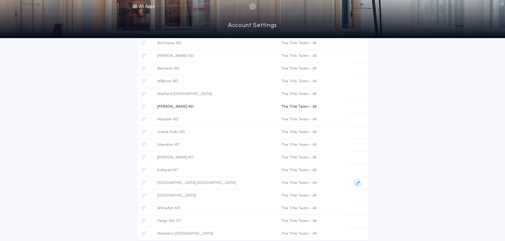
scroll to position [399, 0]
